Goal: Use online tool/utility

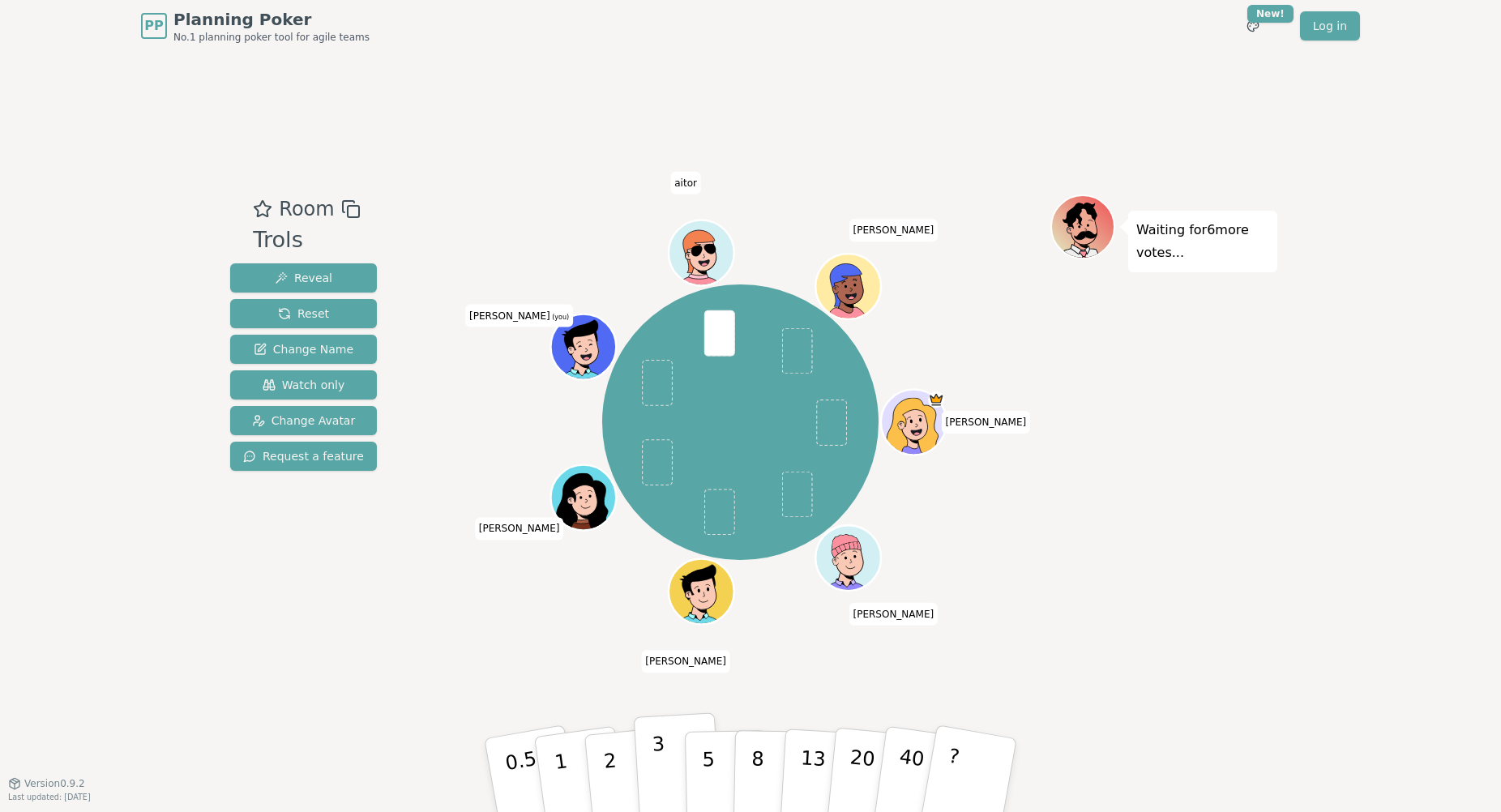
click at [653, 757] on button "3" at bounding box center [678, 775] width 89 height 127
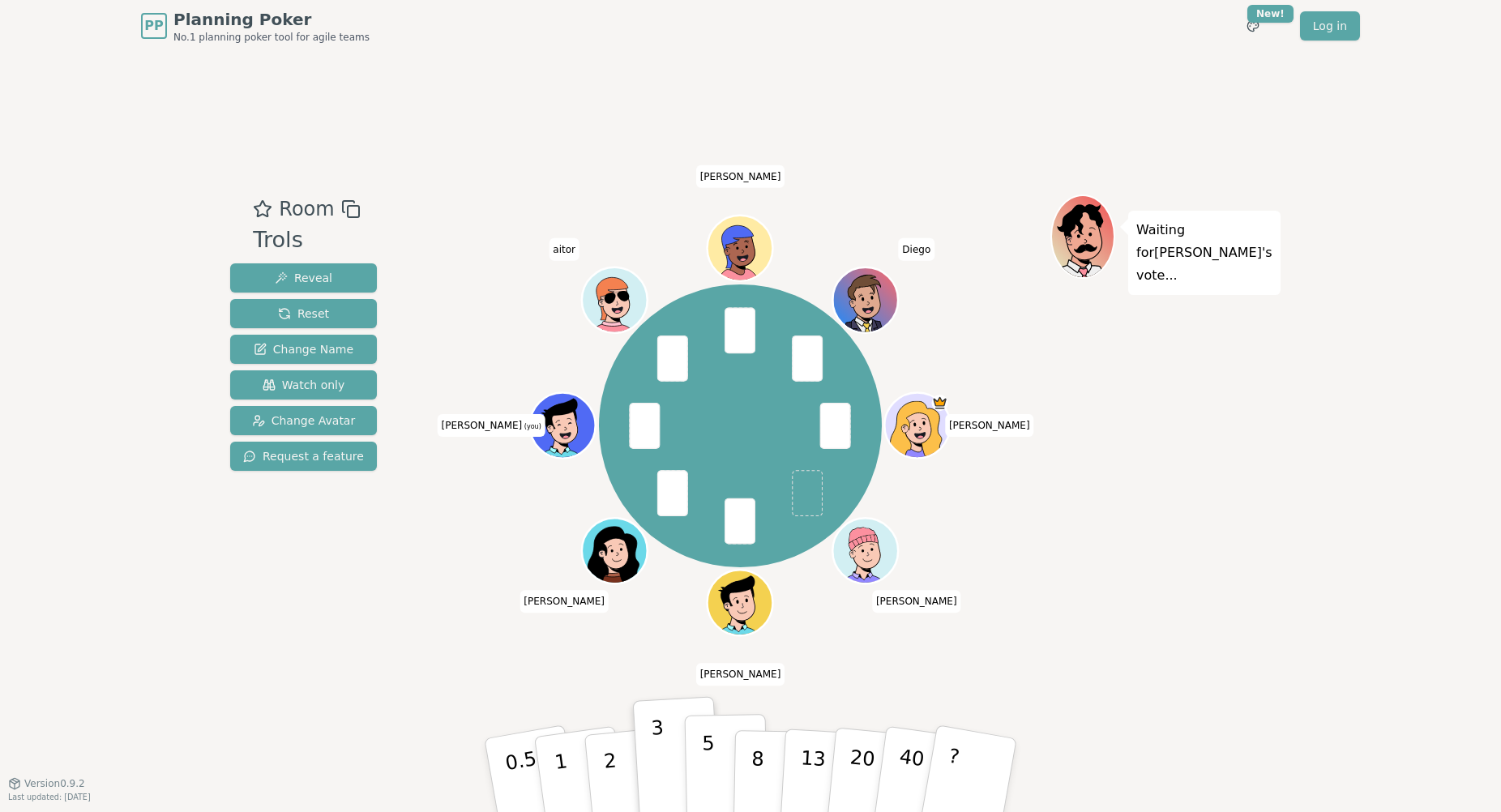
click at [715, 747] on button "5" at bounding box center [727, 774] width 84 height 123
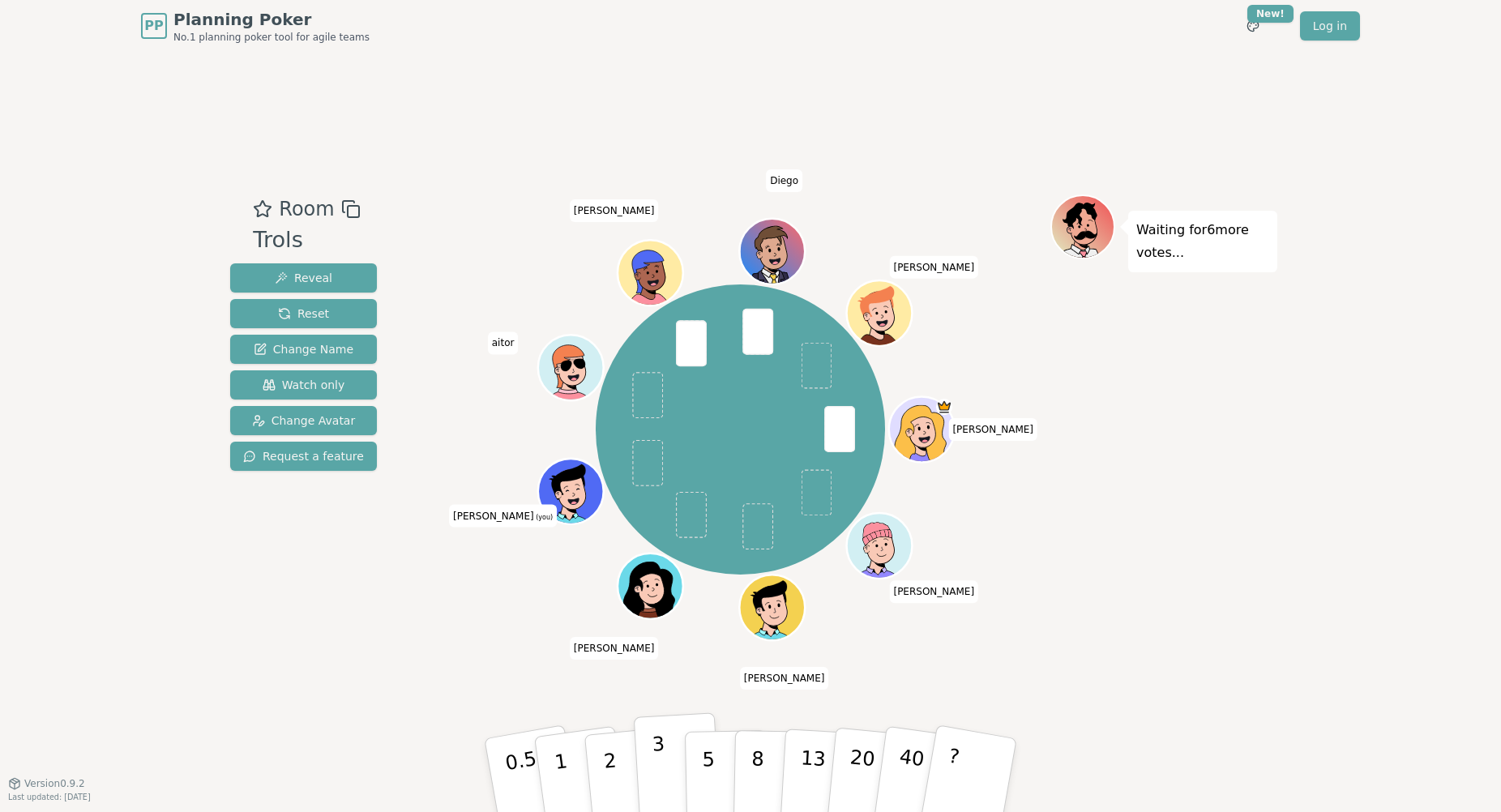
click at [667, 752] on button "3" at bounding box center [678, 775] width 89 height 127
click at [612, 748] on p "2" at bounding box center [612, 777] width 21 height 89
click at [624, 761] on button "2" at bounding box center [629, 775] width 93 height 129
click at [667, 765] on button "3" at bounding box center [678, 775] width 89 height 127
click at [706, 752] on p "5" at bounding box center [709, 775] width 14 height 88
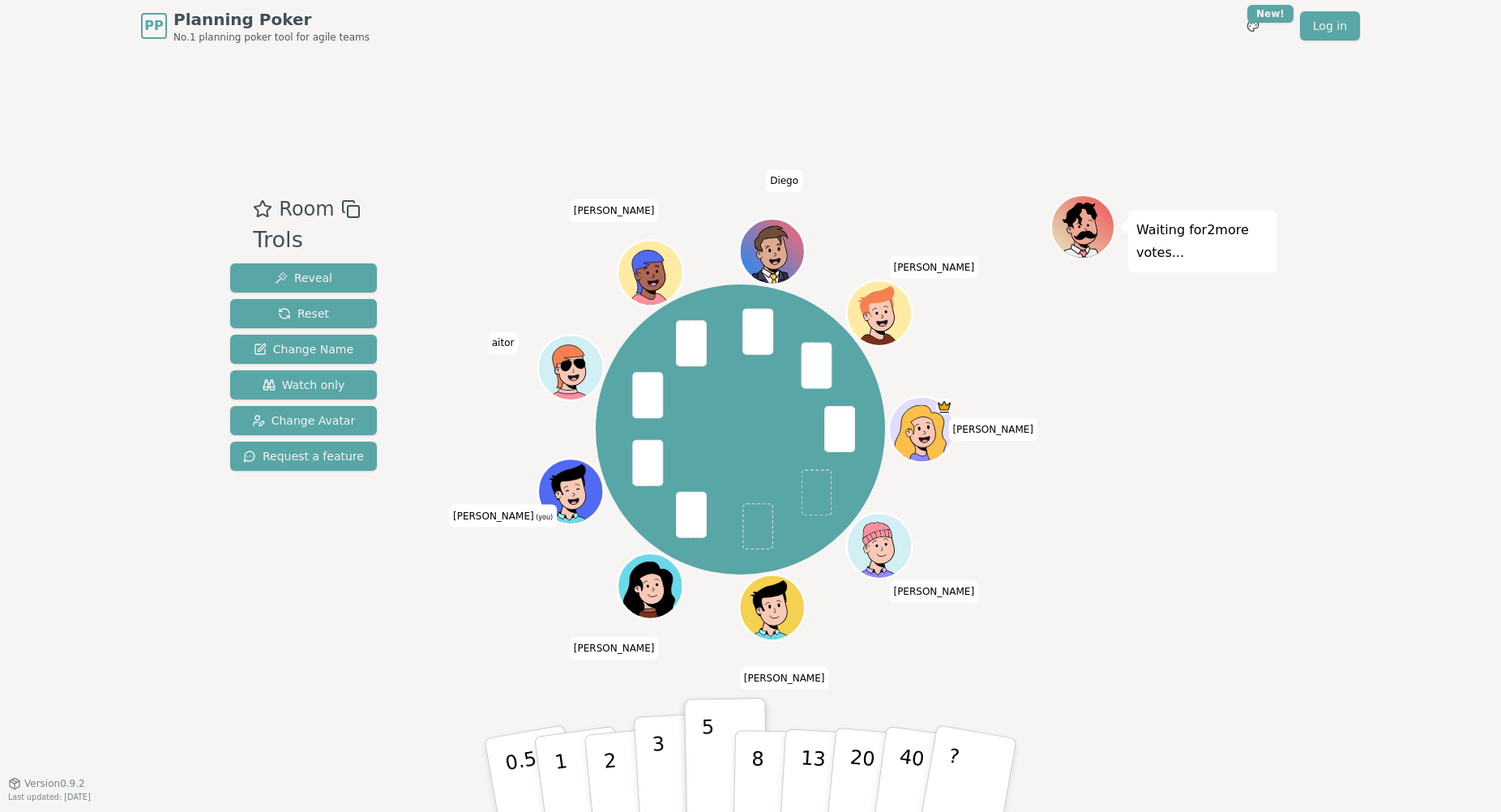
click at [665, 743] on button "3" at bounding box center [678, 775] width 89 height 127
click at [692, 741] on button "5" at bounding box center [727, 774] width 84 height 123
click at [669, 739] on button "3" at bounding box center [678, 775] width 89 height 127
click at [699, 738] on button "5" at bounding box center [727, 774] width 84 height 123
click at [667, 735] on button "3" at bounding box center [678, 775] width 89 height 127
